Goal: Task Accomplishment & Management: Manage account settings

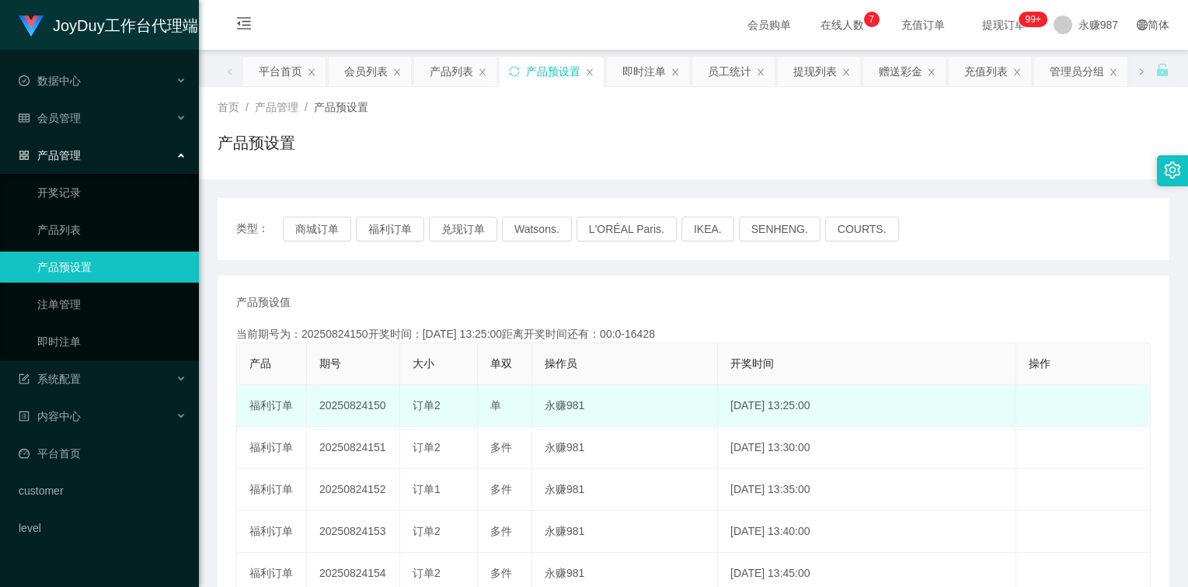
scroll to position [78, 0]
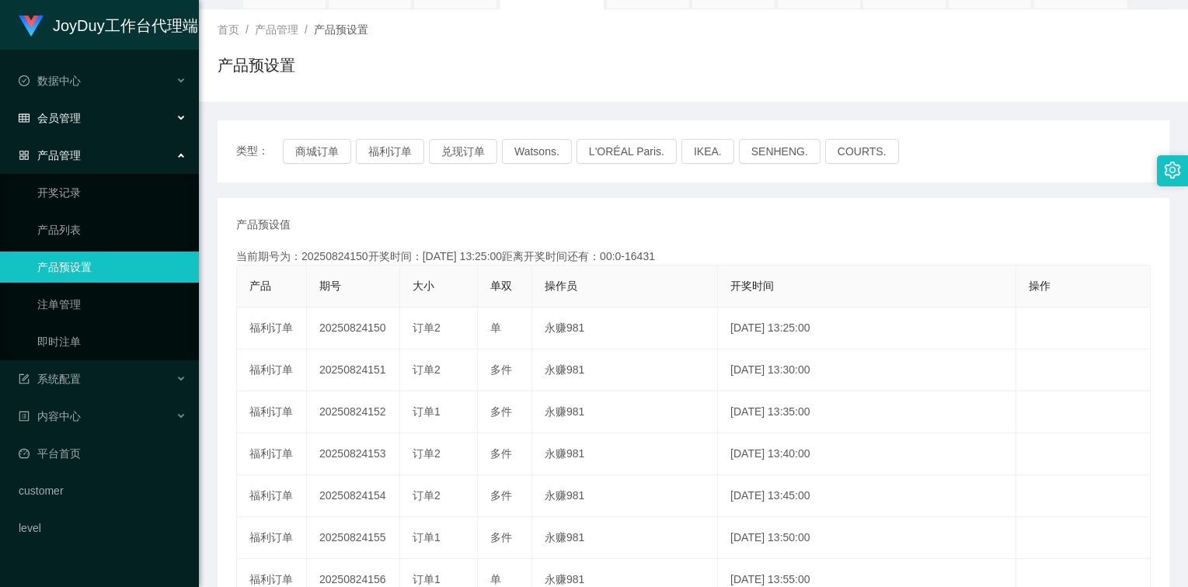
click at [82, 111] on div "会员管理" at bounding box center [99, 118] width 199 height 31
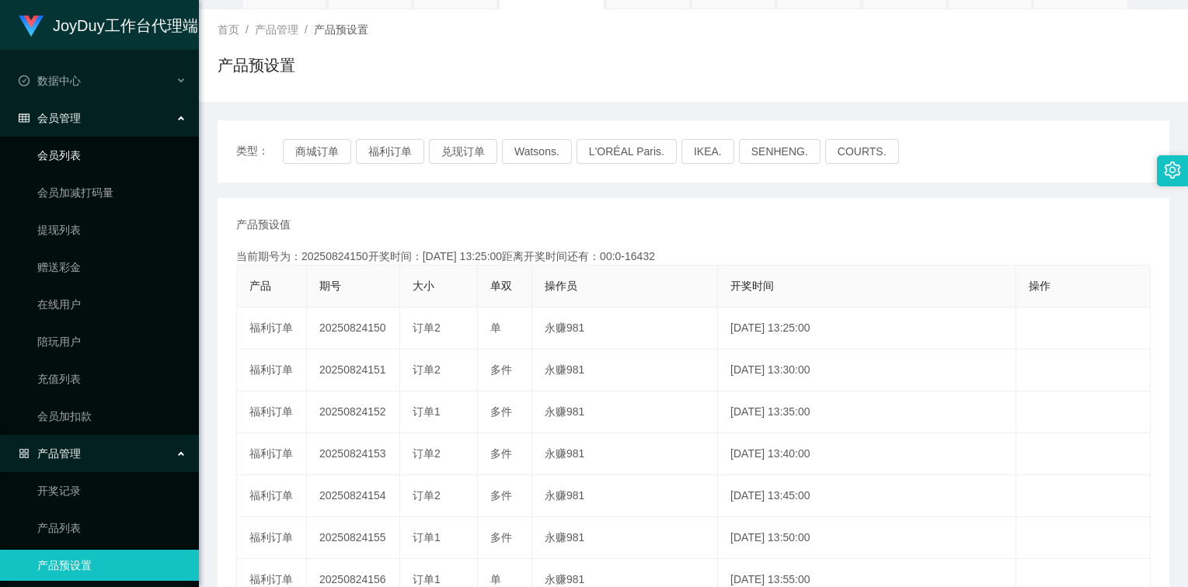
click at [71, 161] on link "会员列表" at bounding box center [111, 155] width 149 height 31
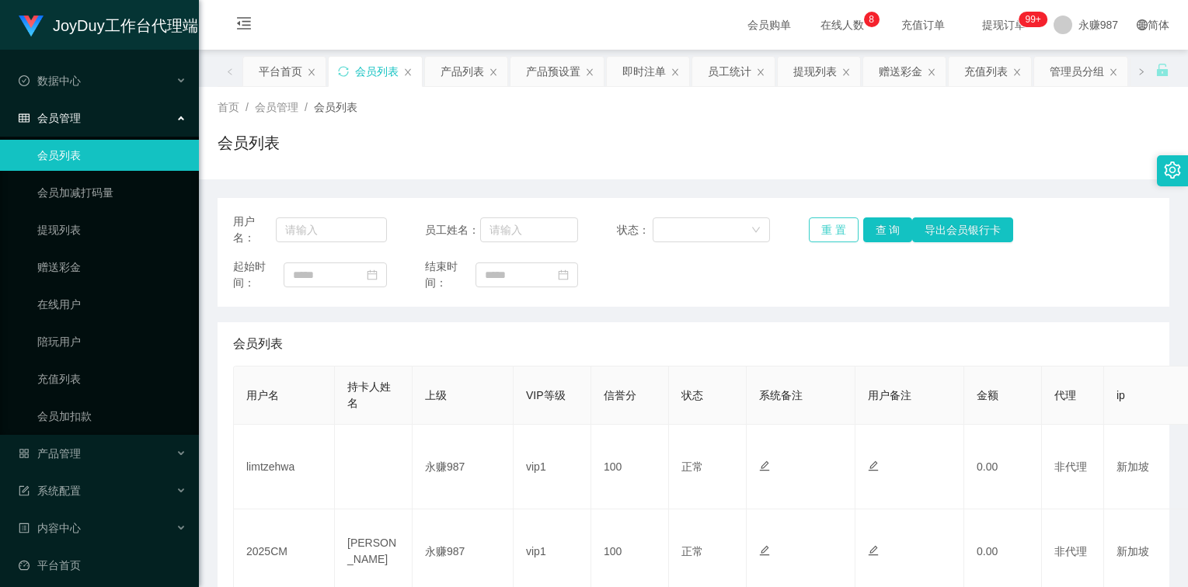
click at [835, 227] on button "重 置" at bounding box center [834, 229] width 50 height 25
click at [835, 227] on div "重 置 查 询 导出会员银行卡" at bounding box center [886, 229] width 154 height 25
click at [835, 226] on button "重 置" at bounding box center [834, 229] width 50 height 25
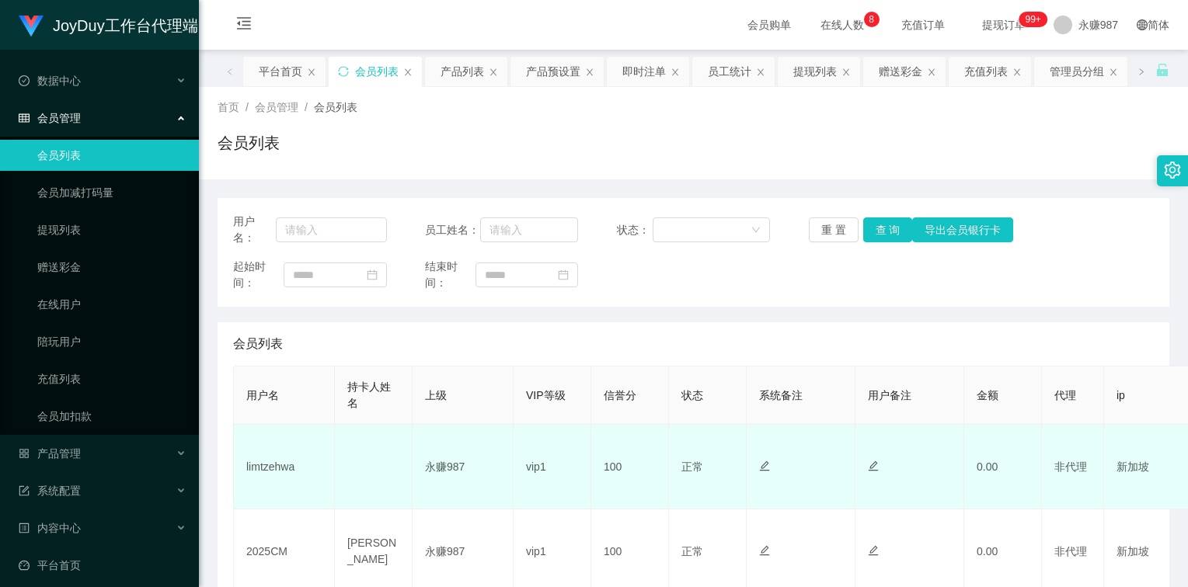
click at [281, 469] on td "limtzehwa" at bounding box center [284, 467] width 101 height 85
copy td "limtzehwa"
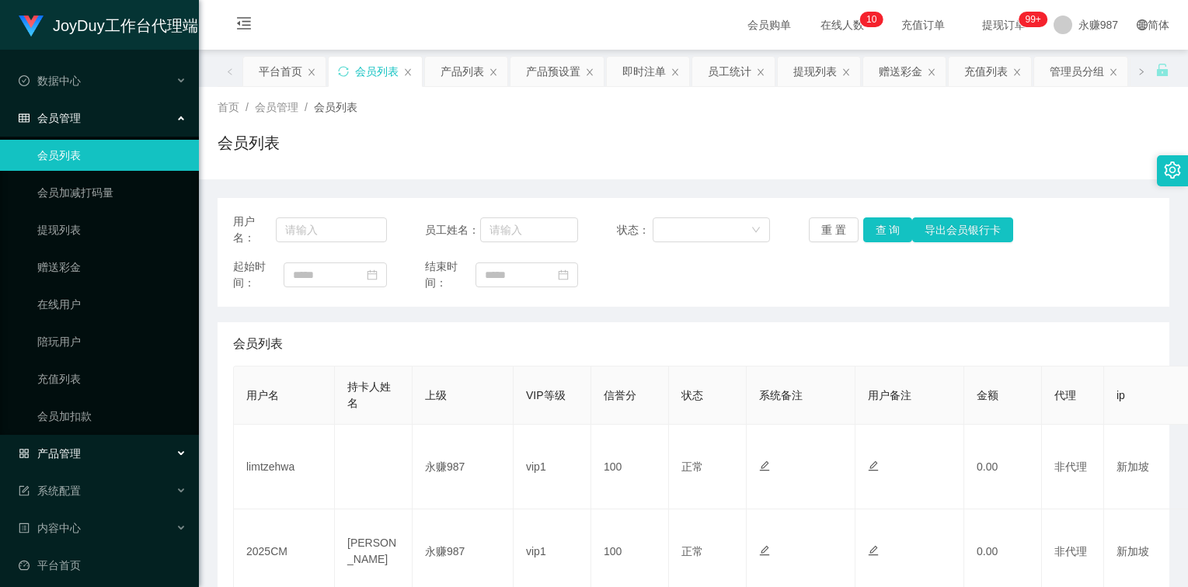
click at [83, 444] on div "产品管理" at bounding box center [99, 453] width 199 height 31
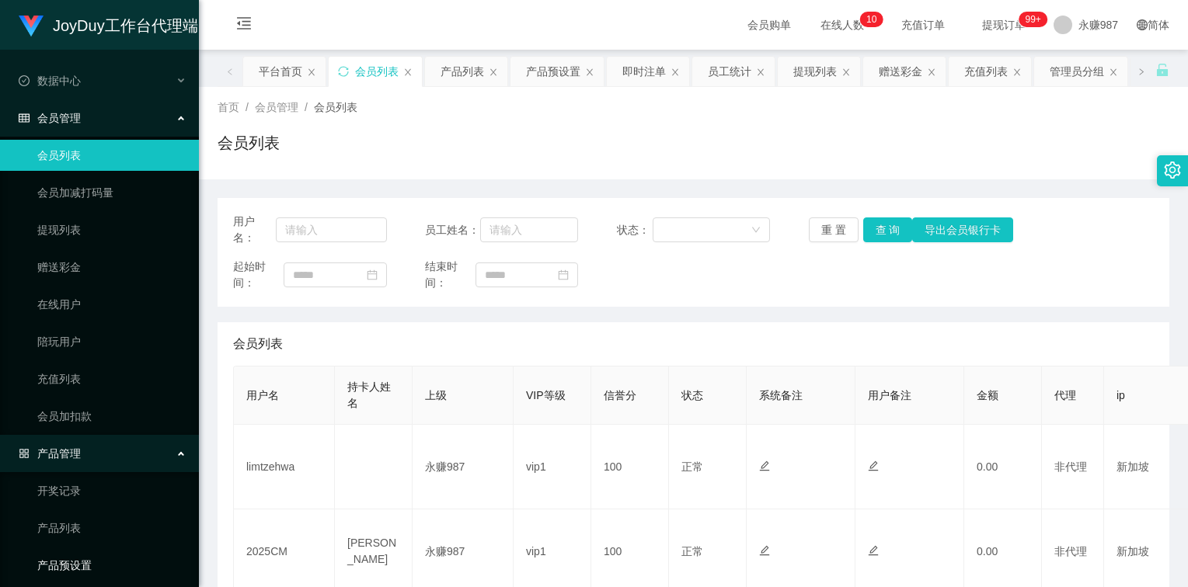
scroll to position [155, 0]
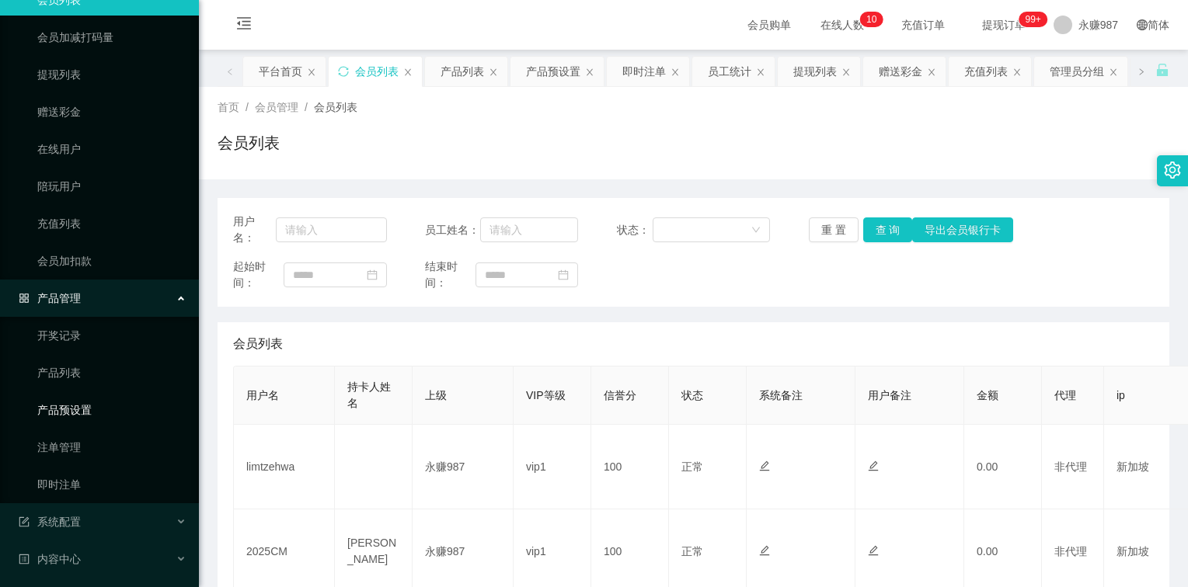
click at [84, 408] on link "产品预设置" at bounding box center [111, 410] width 149 height 31
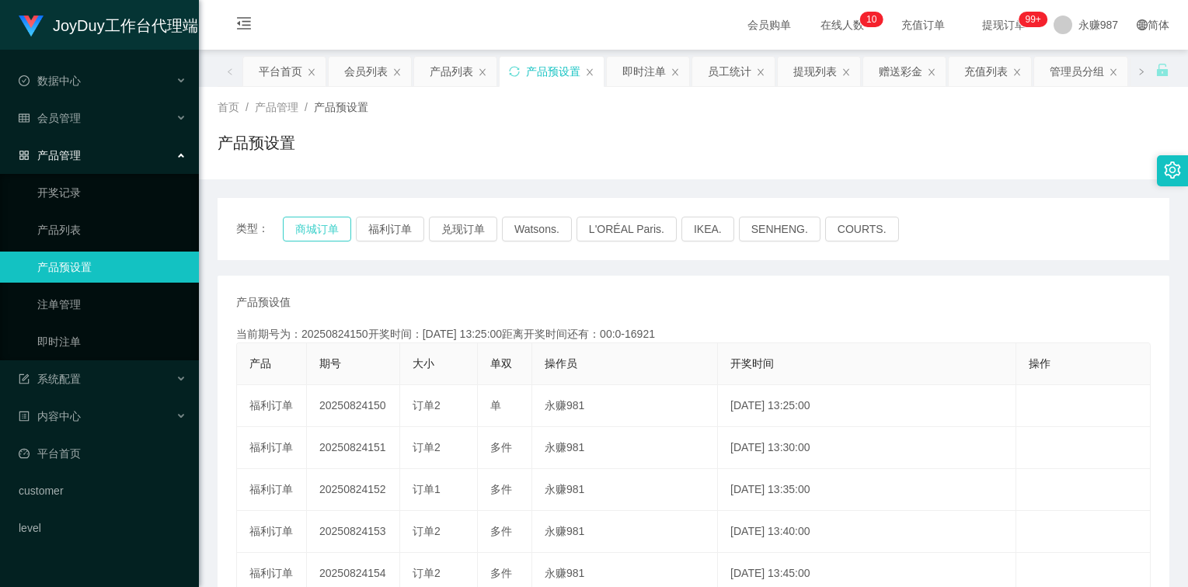
click at [322, 234] on button "商城订单" at bounding box center [317, 229] width 68 height 25
click at [75, 345] on link "即时注单" at bounding box center [111, 341] width 149 height 31
